Goal: Information Seeking & Learning: Learn about a topic

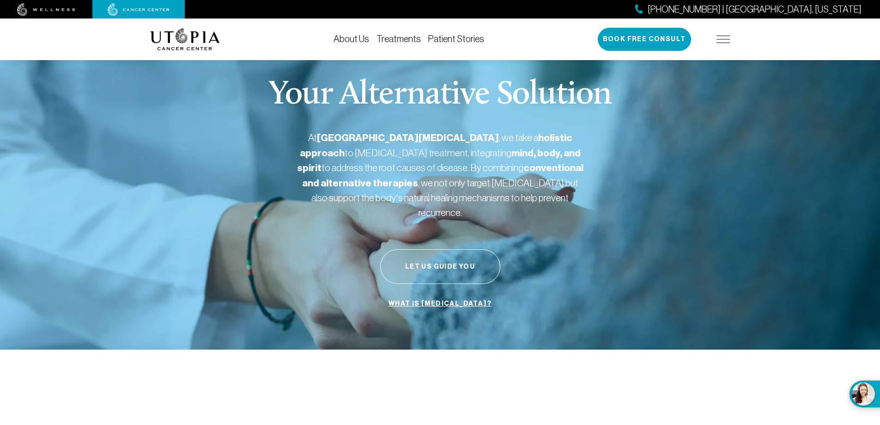
click at [407, 39] on link "Treatments" at bounding box center [399, 39] width 44 height 10
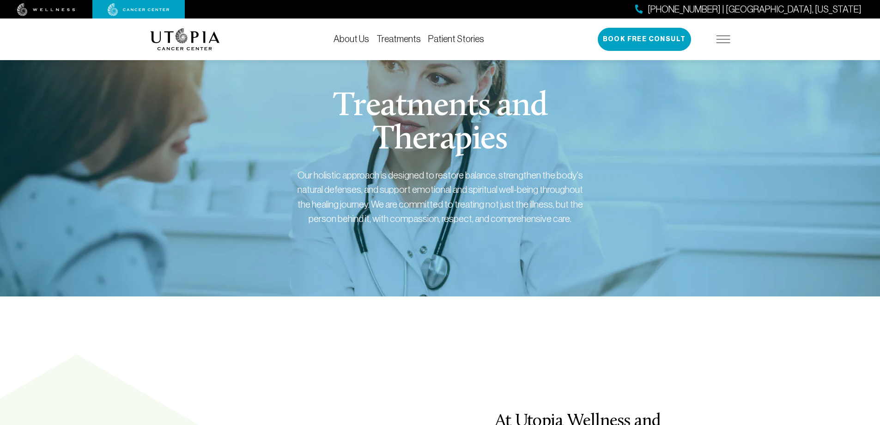
click at [400, 37] on link "Treatments" at bounding box center [399, 39] width 44 height 10
click at [391, 37] on link "Treatments" at bounding box center [399, 39] width 44 height 10
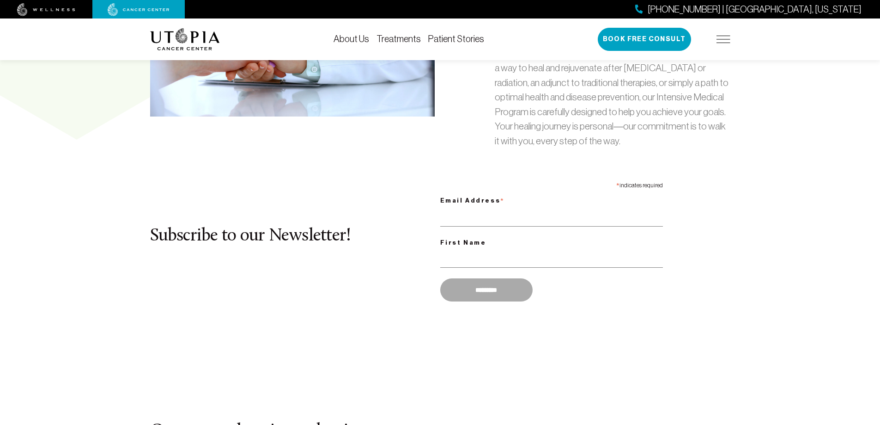
scroll to position [878, 0]
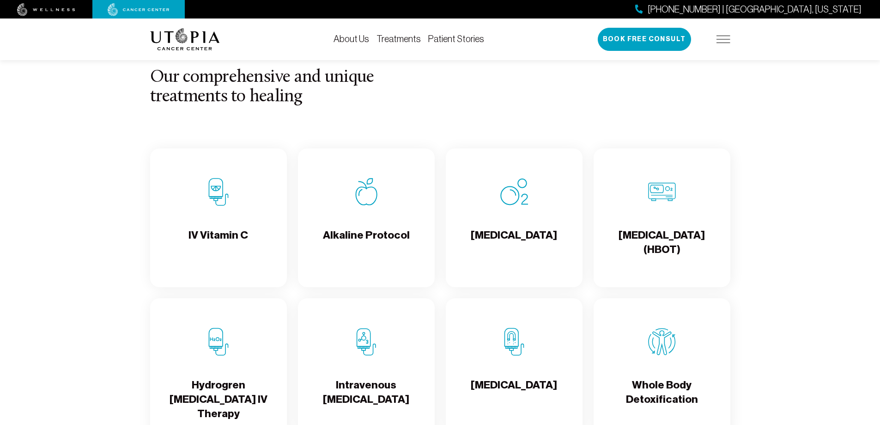
click at [369, 206] on div "Alkaline Protocol" at bounding box center [366, 217] width 137 height 139
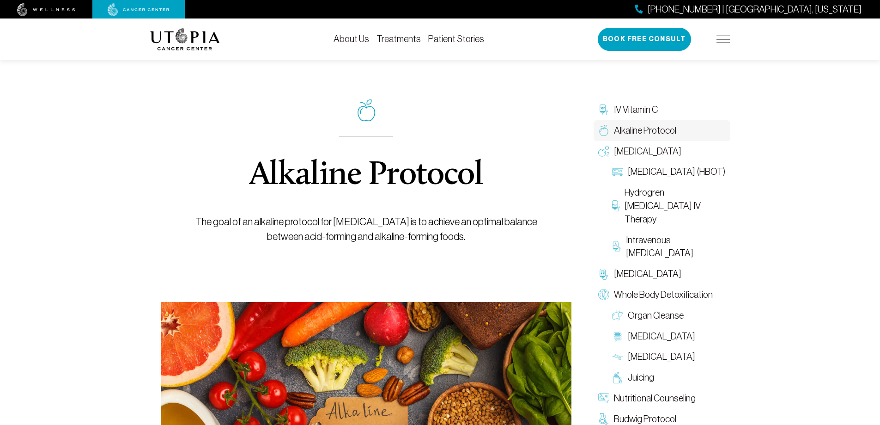
click at [452, 39] on link "Patient Stories" at bounding box center [456, 39] width 56 height 10
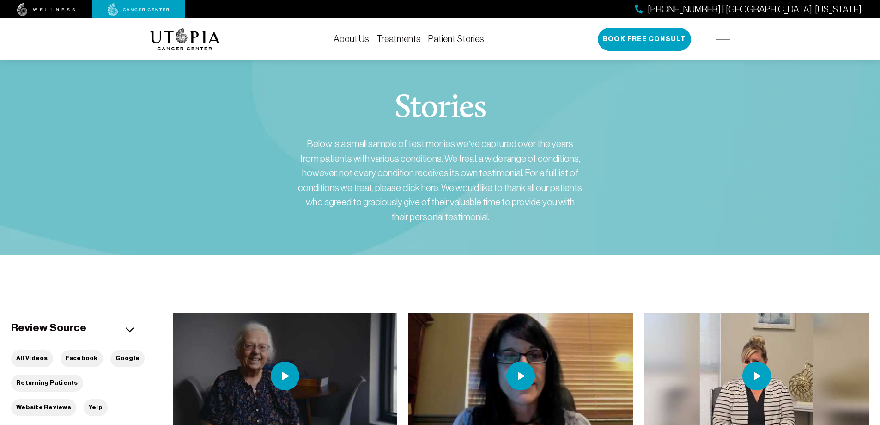
click at [722, 37] on img at bounding box center [724, 39] width 14 height 7
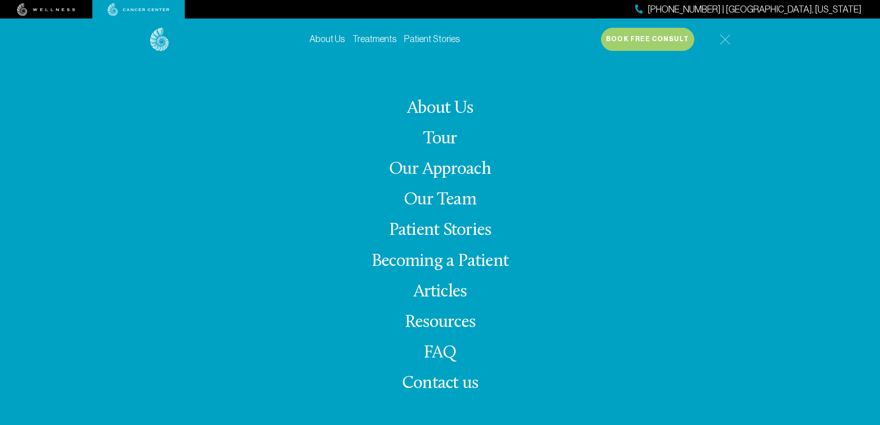
click at [438, 351] on link "FAQ" at bounding box center [440, 353] width 33 height 18
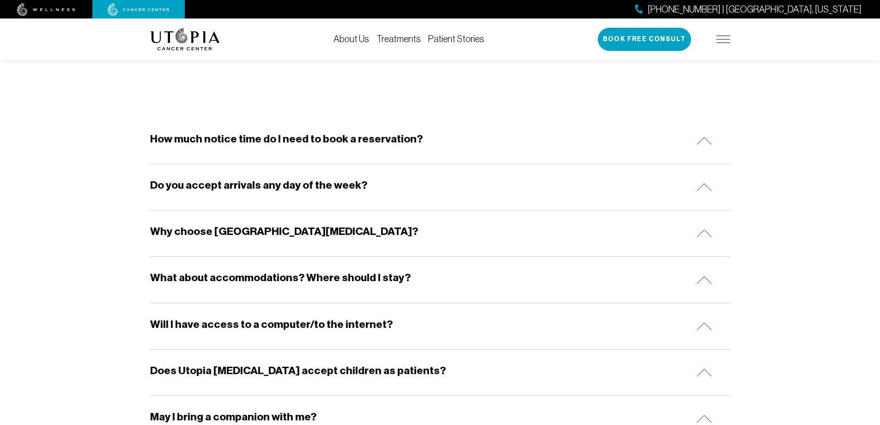
scroll to position [139, 0]
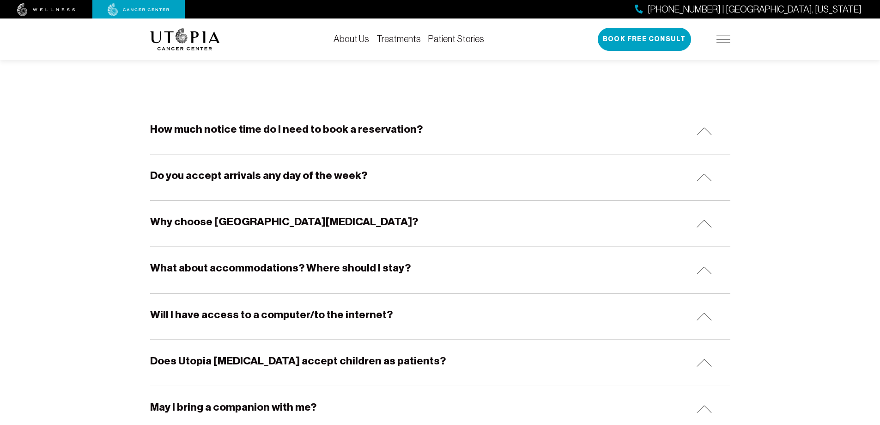
click at [299, 220] on h5 "Why choose [GEOGRAPHIC_DATA][MEDICAL_DATA]?" at bounding box center [284, 221] width 268 height 14
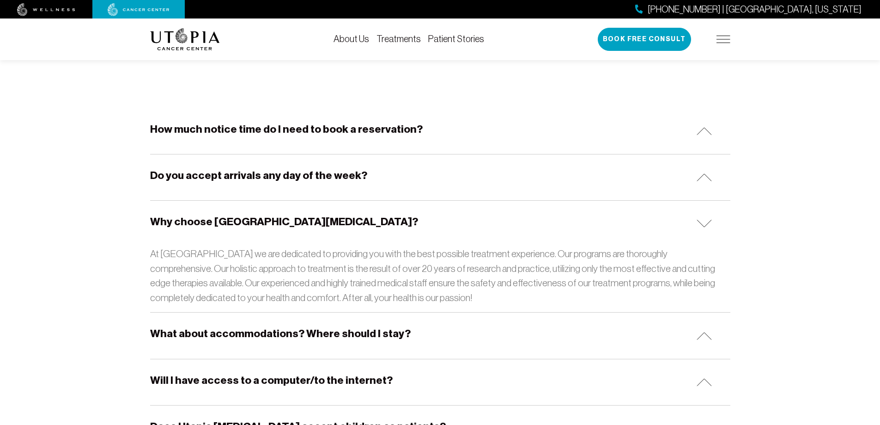
click at [308, 335] on h5 "What about accommodations? Where should I stay?" at bounding box center [280, 333] width 261 height 14
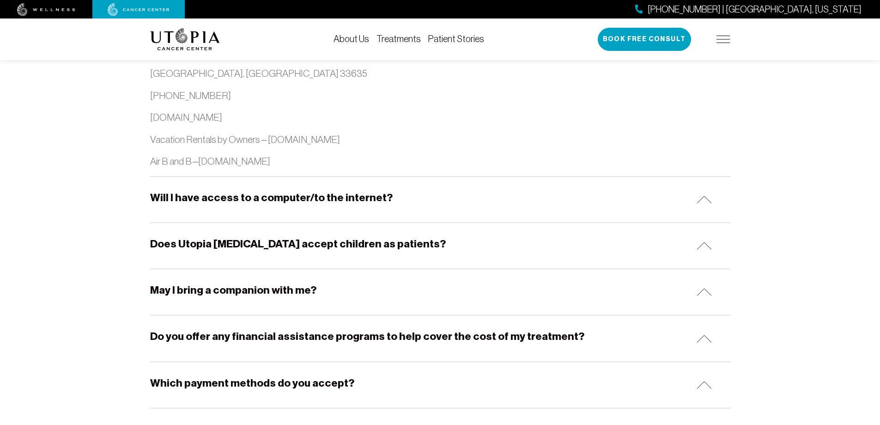
scroll to position [1109, 0]
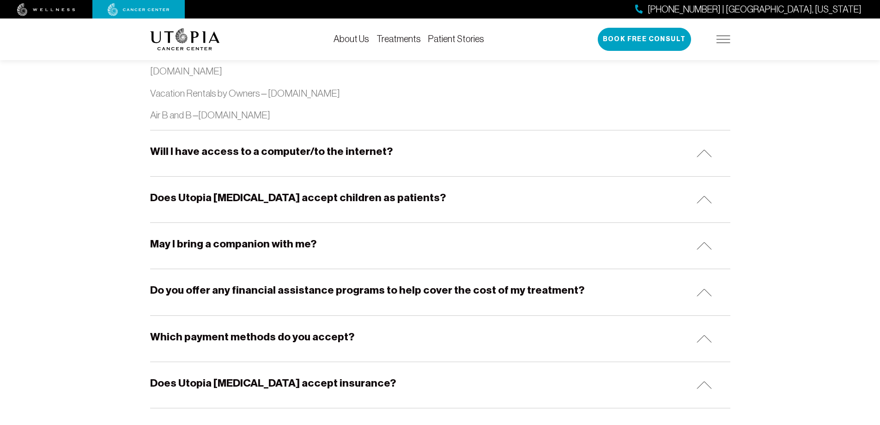
click at [279, 250] on h5 "May I bring a companion with me?" at bounding box center [233, 244] width 166 height 14
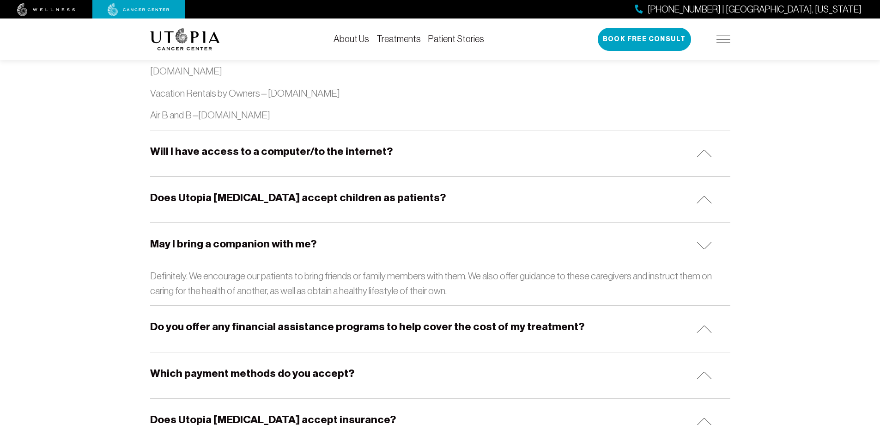
click at [313, 328] on h5 "Do you offer any financial assistance programs to help cover the cost of my tre…" at bounding box center [367, 326] width 434 height 14
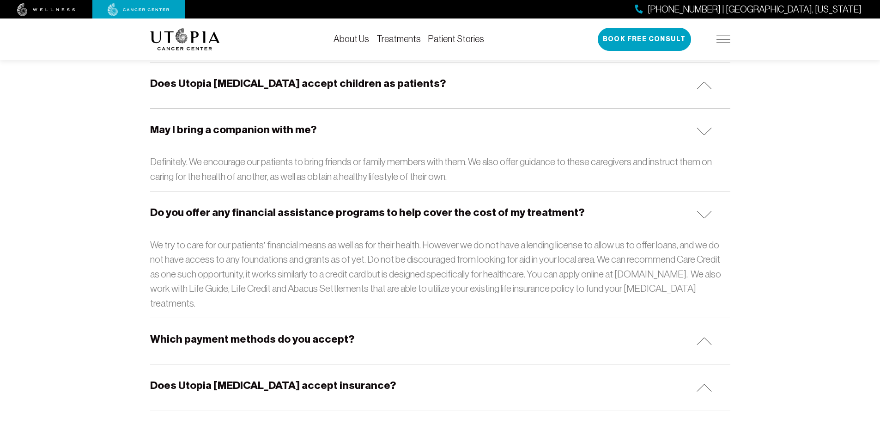
scroll to position [1248, 0]
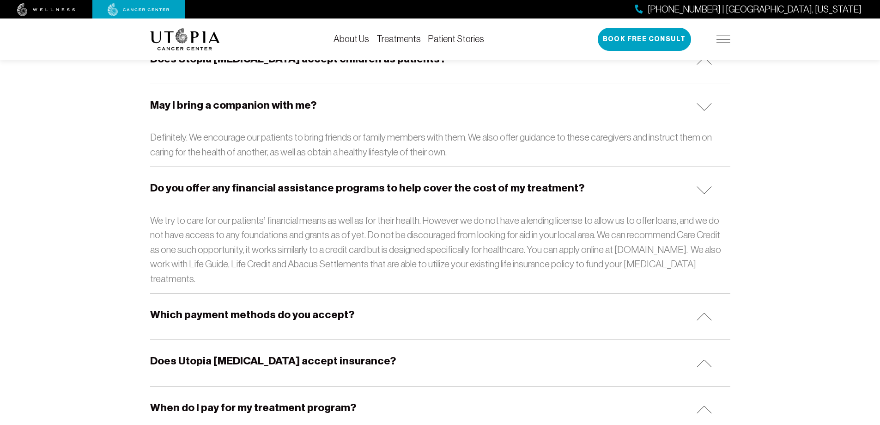
click at [339, 307] on div "Which payment methods do you accept?" at bounding box center [440, 316] width 580 height 46
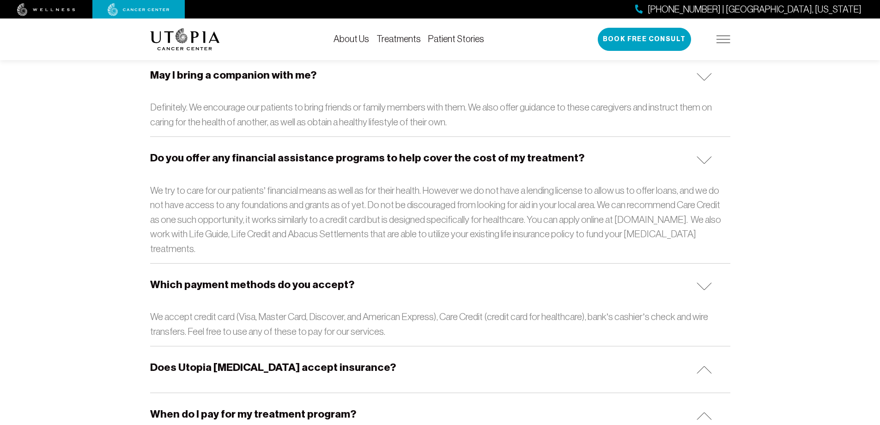
scroll to position [1294, 0]
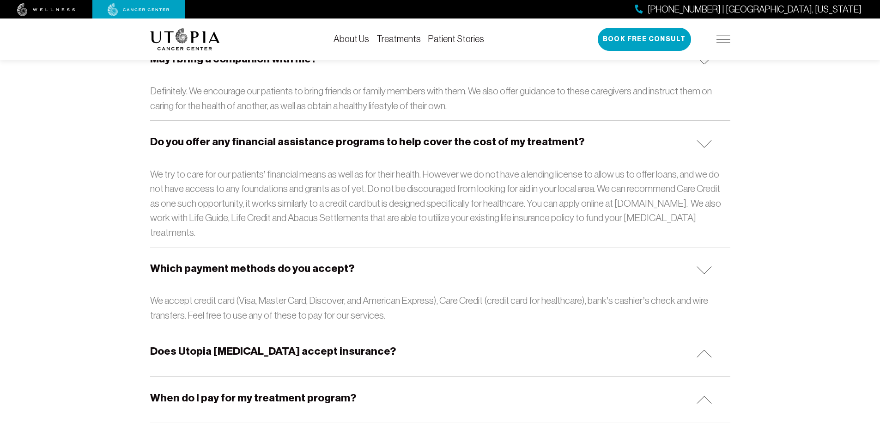
click at [331, 344] on h5 "Does Utopia [MEDICAL_DATA] accept insurance?" at bounding box center [273, 351] width 246 height 14
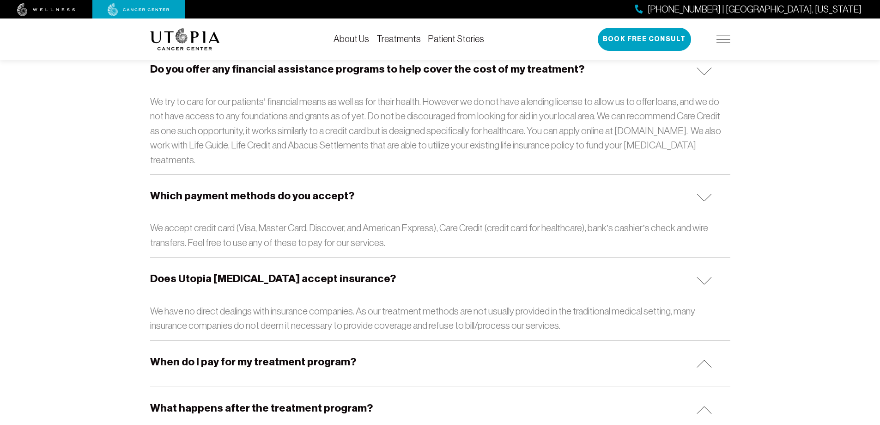
scroll to position [1386, 0]
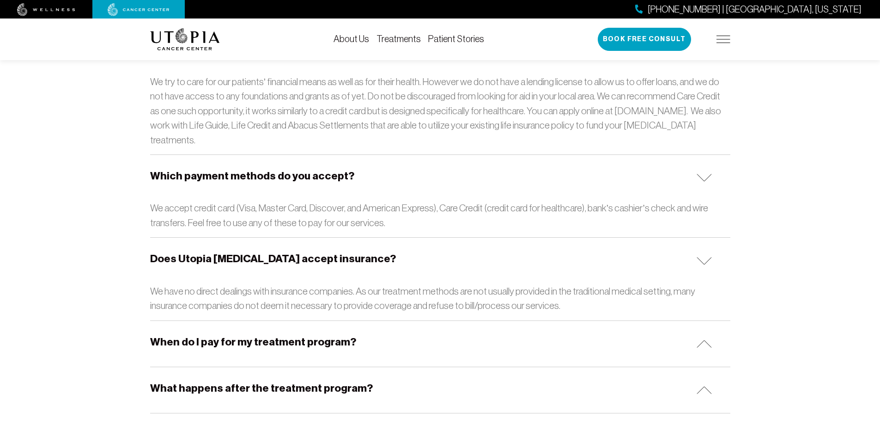
click at [331, 335] on h5 "When do I pay for my treatment program?" at bounding box center [253, 342] width 206 height 14
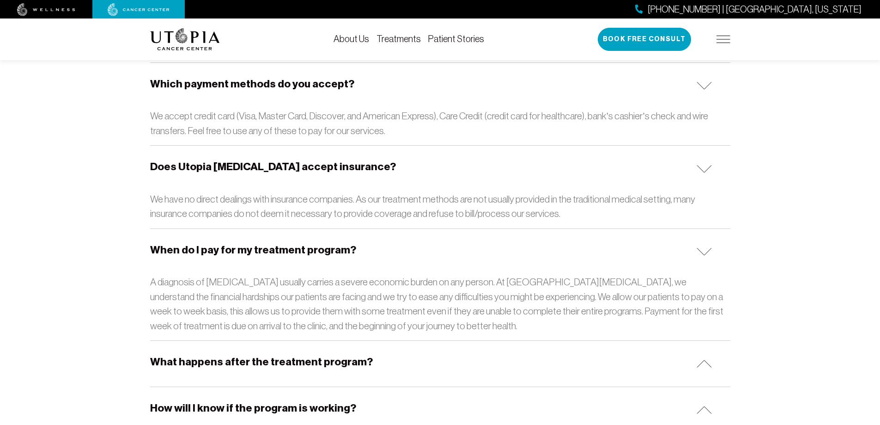
scroll to position [1479, 0]
click at [320, 354] on h5 "What happens after the treatment program?" at bounding box center [261, 361] width 223 height 14
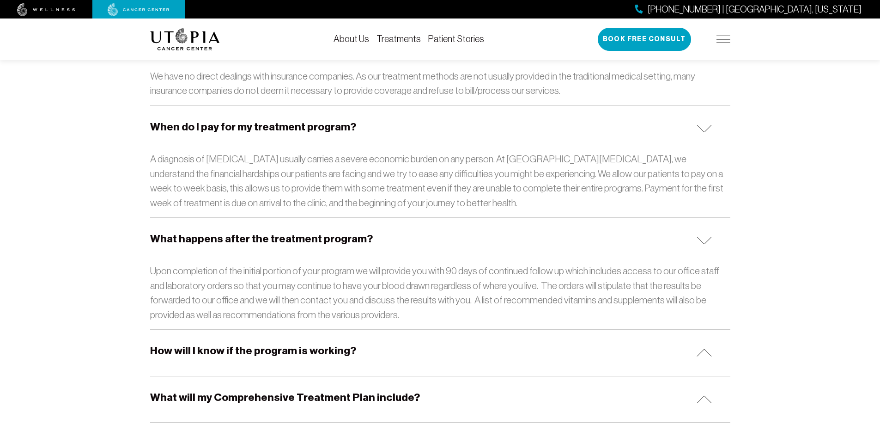
scroll to position [1617, 0]
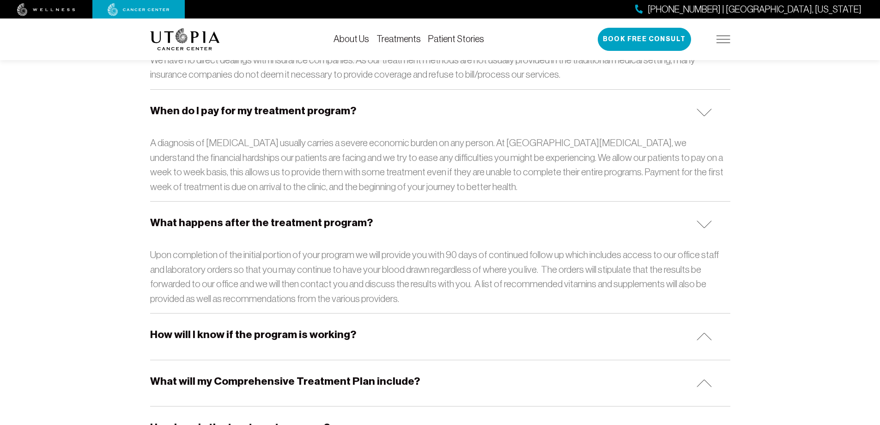
click at [327, 327] on h5 "How will I know if the program is working?" at bounding box center [253, 334] width 206 height 14
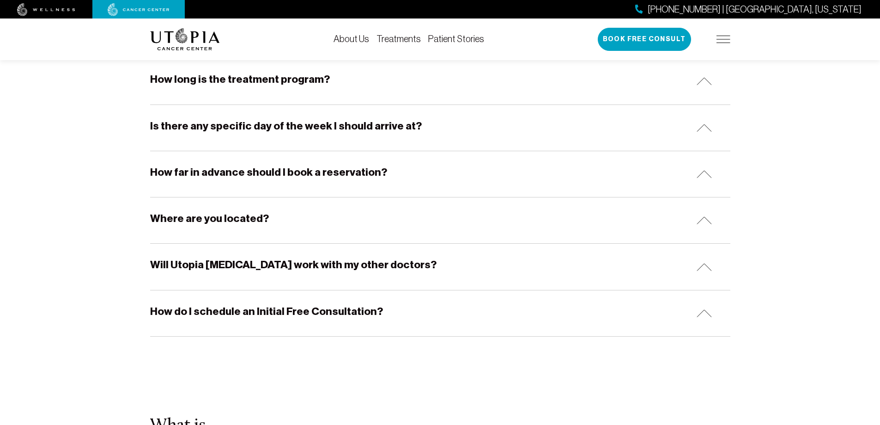
scroll to position [2033, 0]
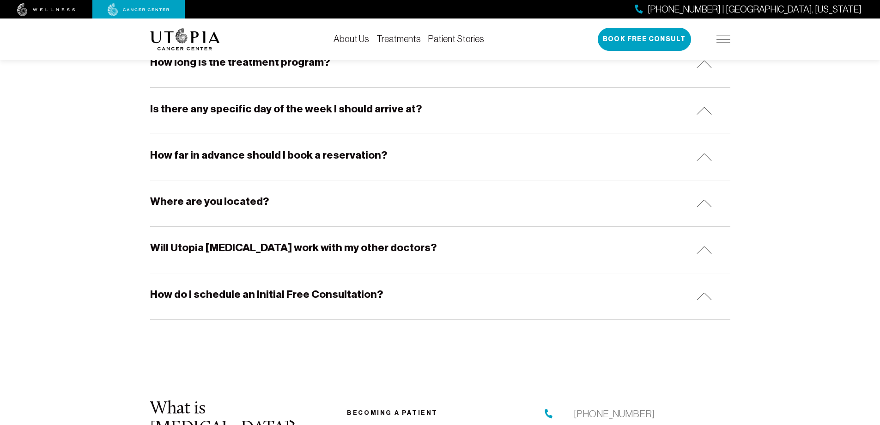
click at [211, 194] on h5 "Where are you located?" at bounding box center [209, 201] width 119 height 14
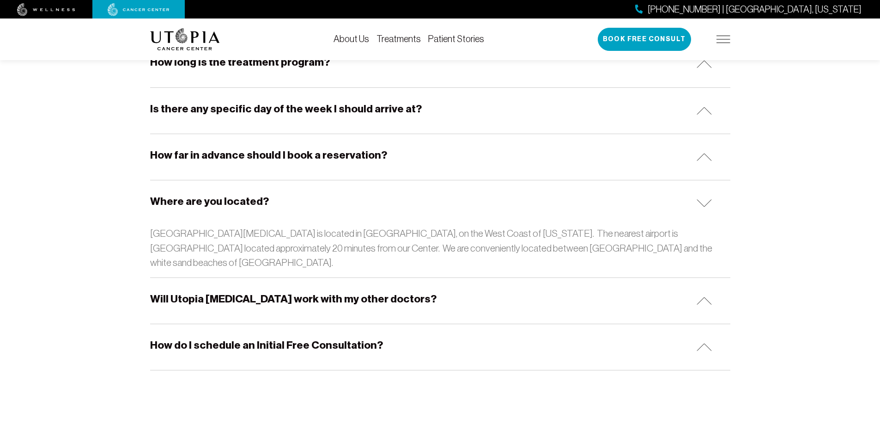
click at [279, 292] on h5 "Will Utopia [MEDICAL_DATA] work with my other doctors?" at bounding box center [293, 299] width 286 height 14
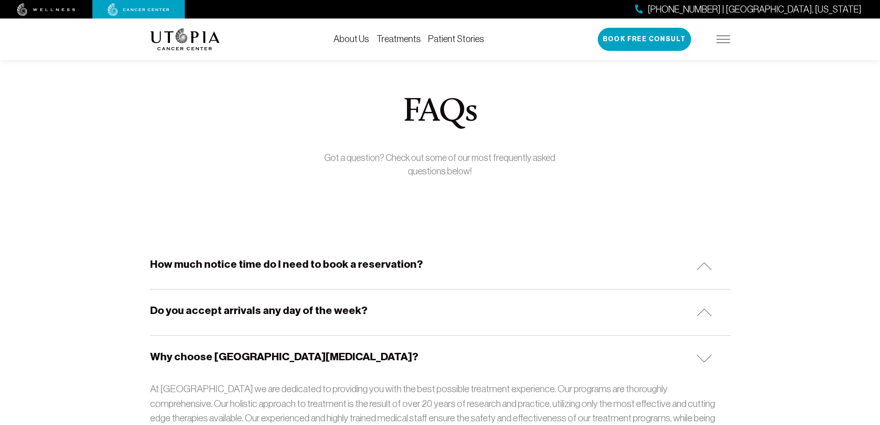
scroll to position [0, 0]
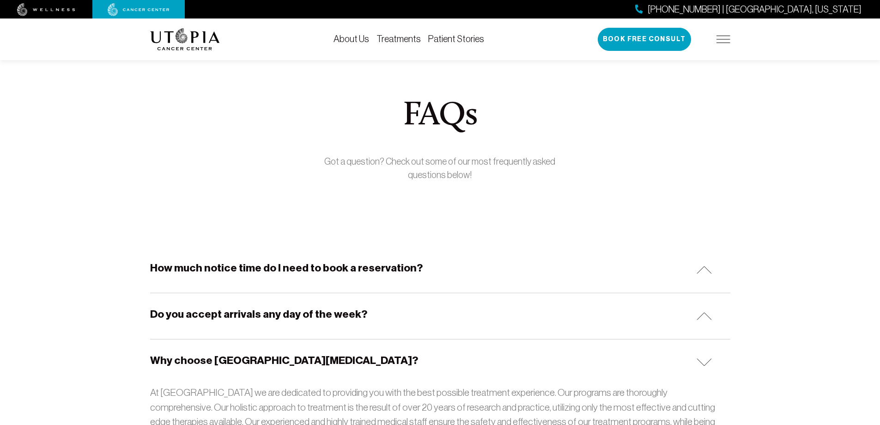
click at [732, 36] on div "About Us Treatments Patient Stories [PHONE_NUMBER] | [GEOGRAPHIC_DATA], [US_STA…" at bounding box center [440, 39] width 591 height 42
click at [725, 35] on div "[PHONE_NUMBER] | [GEOGRAPHIC_DATA], [US_STATE] Book Free Consult" at bounding box center [664, 39] width 133 height 23
click at [721, 37] on img at bounding box center [724, 39] width 14 height 7
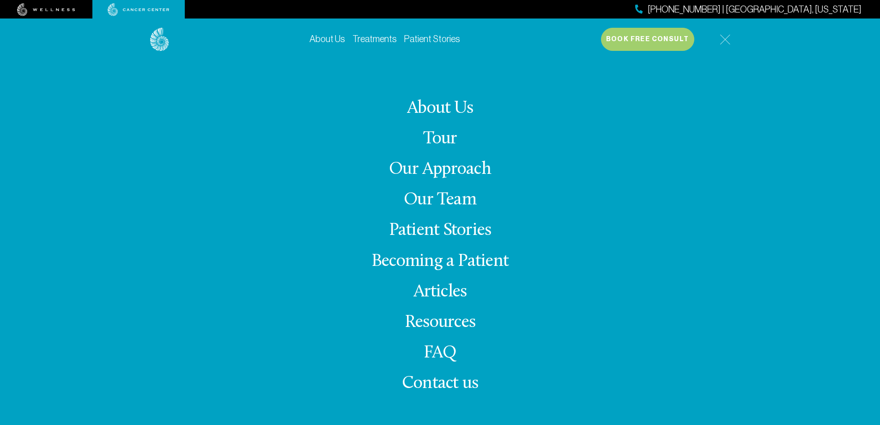
scroll to position [416, 0]
click at [439, 138] on link "Tour" at bounding box center [440, 139] width 34 height 18
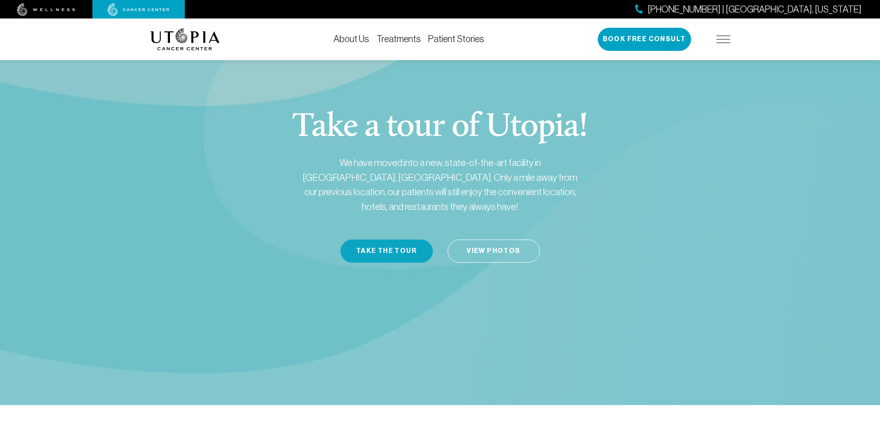
click at [378, 239] on button "Take the Tour" at bounding box center [387, 250] width 92 height 23
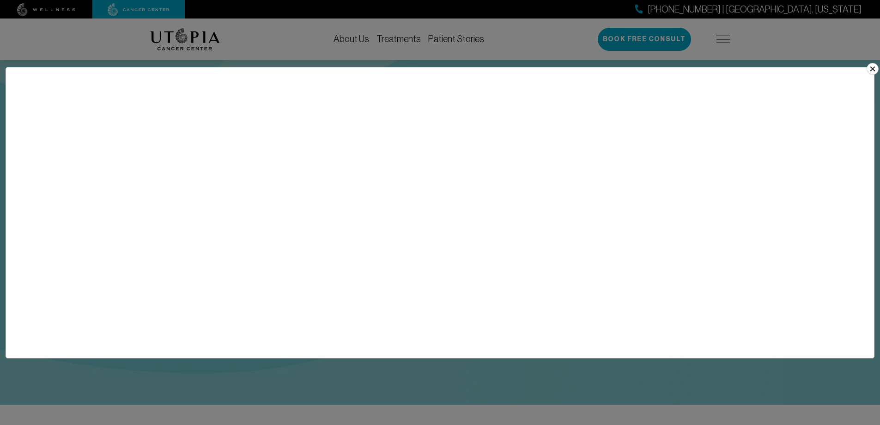
scroll to position [46, 0]
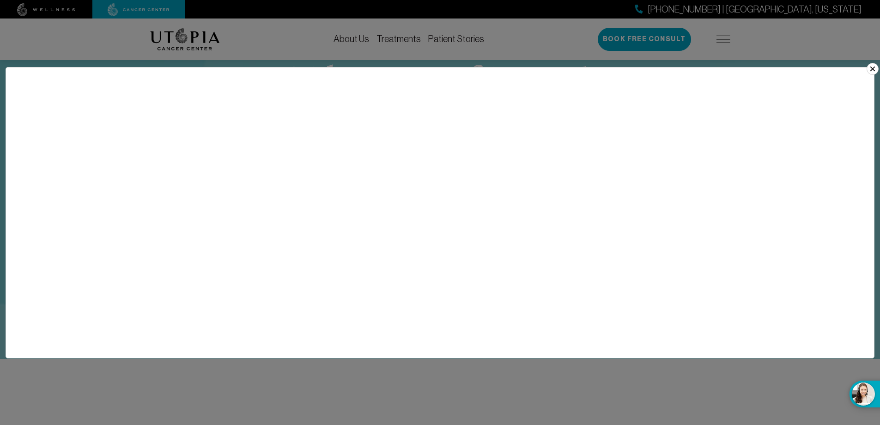
click at [873, 67] on button "×" at bounding box center [873, 69] width 12 height 12
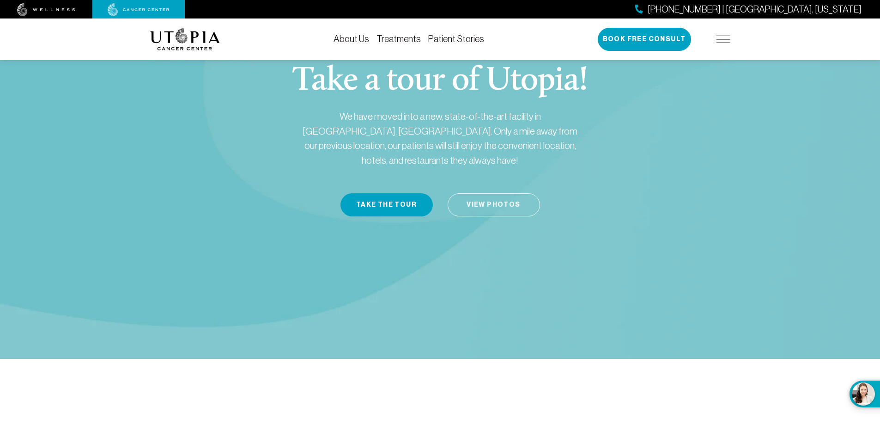
click at [486, 193] on link "View Photos" at bounding box center [494, 204] width 92 height 23
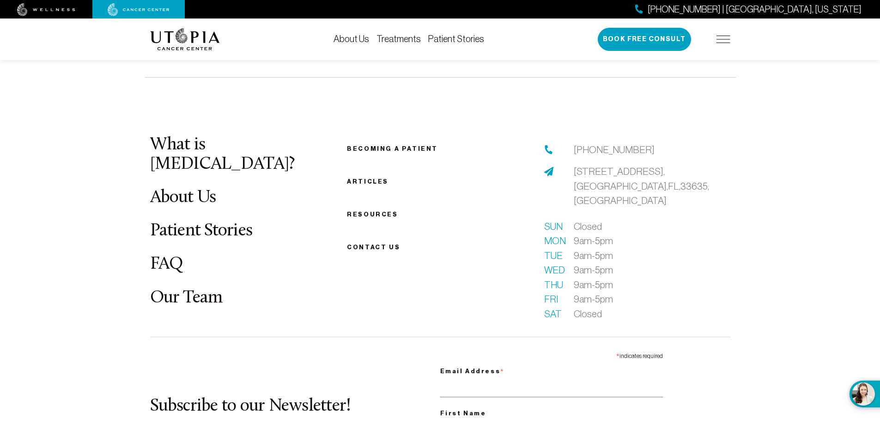
scroll to position [2151, 0]
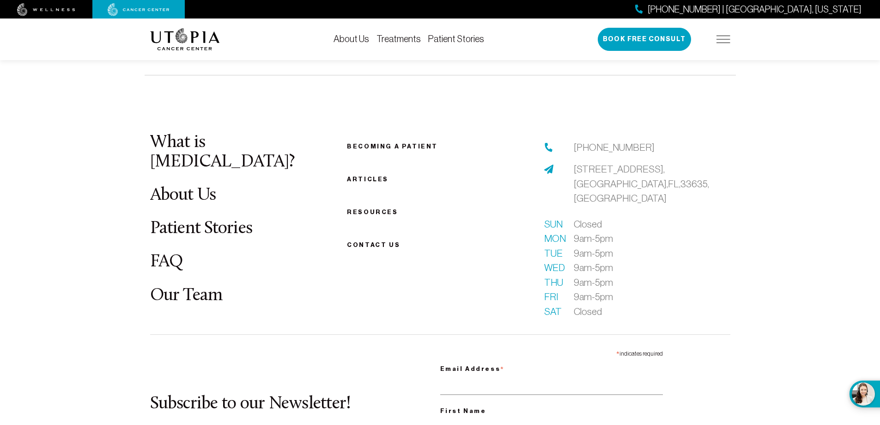
click at [205, 134] on link "What is [MEDICAL_DATA]?" at bounding box center [222, 152] width 145 height 37
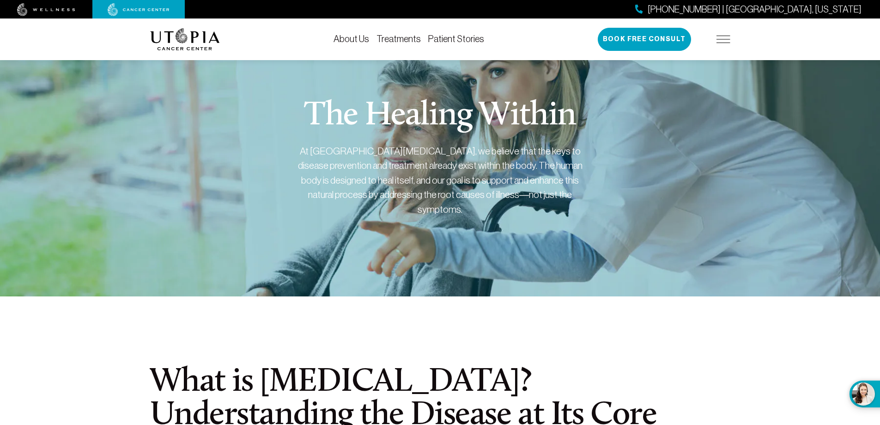
click at [722, 38] on img at bounding box center [724, 39] width 14 height 7
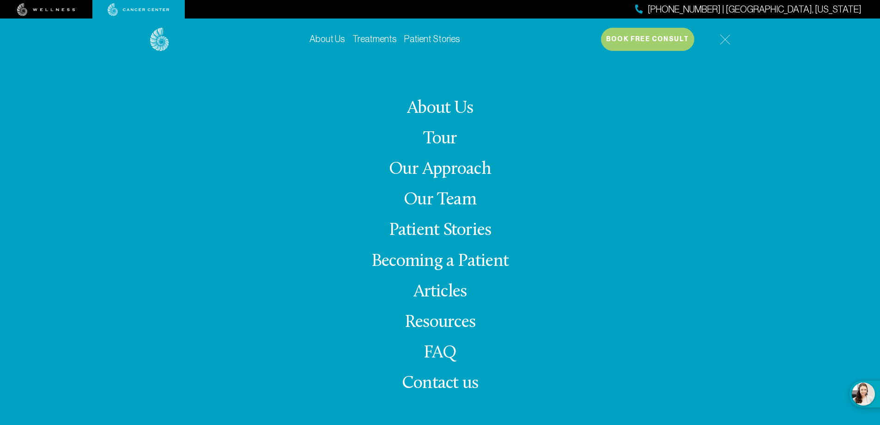
click at [431, 385] on span "Contact us" at bounding box center [440, 383] width 76 height 18
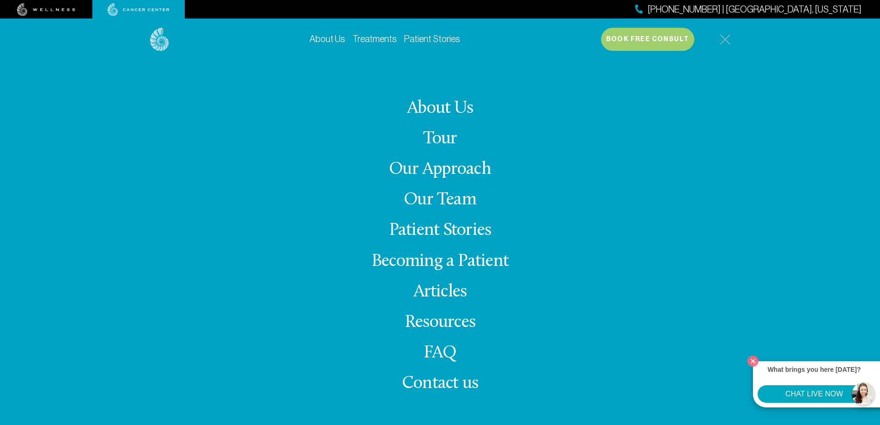
click at [865, 395] on button "What brings you here [DATE]? CHAT LIVE NOW" at bounding box center [870, 393] width 40 height 27
click at [811, 395] on button "CHAT LIVE NOW" at bounding box center [814, 394] width 113 height 18
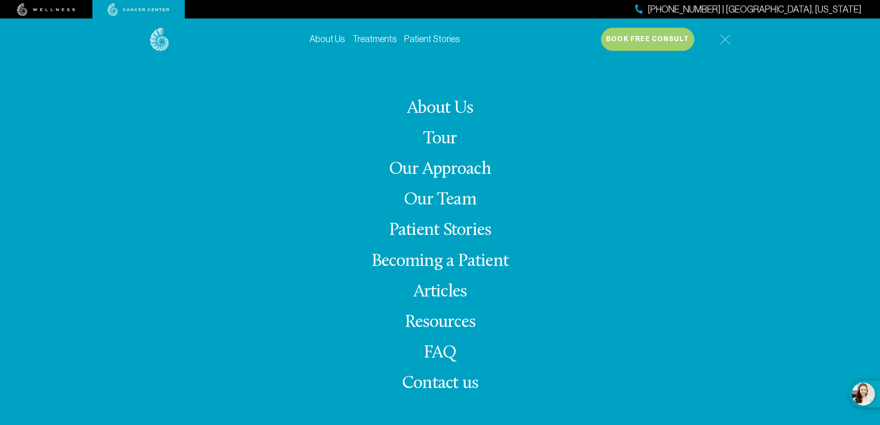
scroll to position [139, 0]
click at [426, 261] on link "Becoming a Patient" at bounding box center [440, 261] width 137 height 18
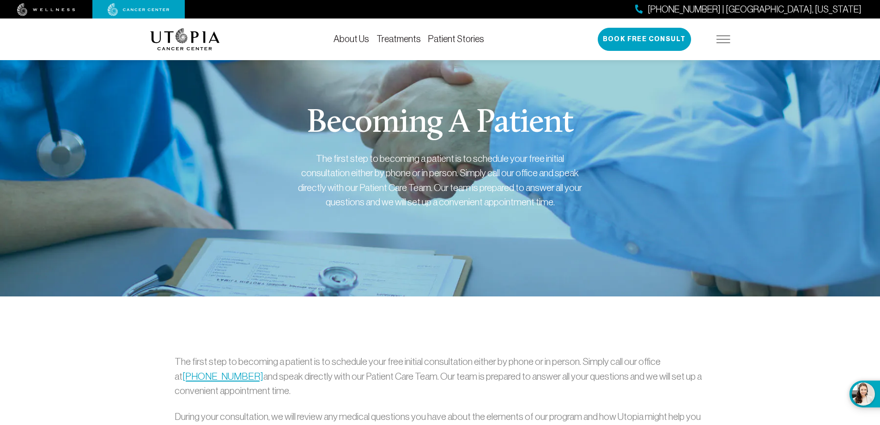
click at [723, 41] on img at bounding box center [724, 39] width 14 height 7
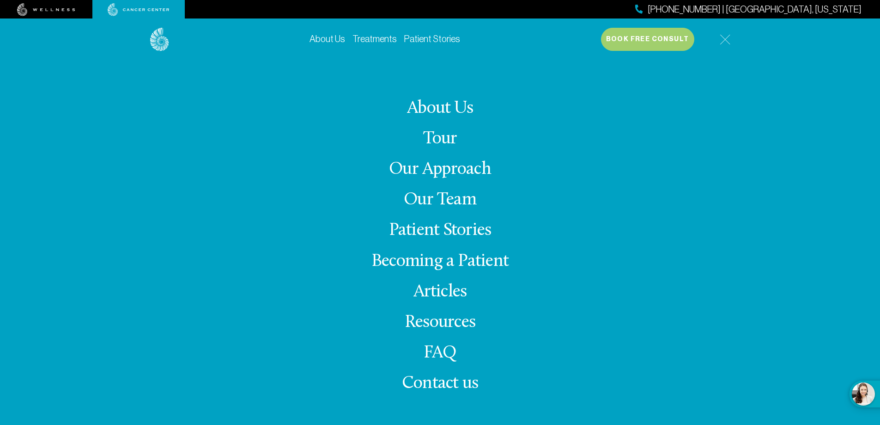
click at [459, 103] on link "About Us" at bounding box center [440, 108] width 66 height 18
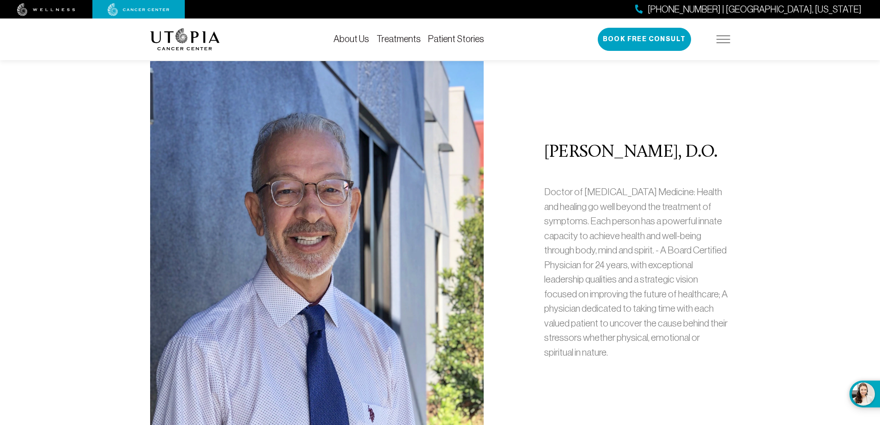
scroll to position [370, 0]
